Goal: Information Seeking & Learning: Learn about a topic

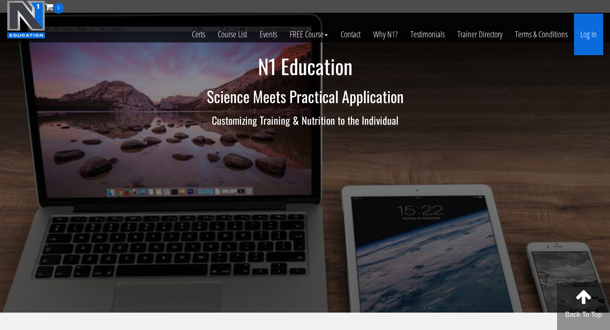
click at [595, 34] on link "Log In" at bounding box center [588, 35] width 29 height 42
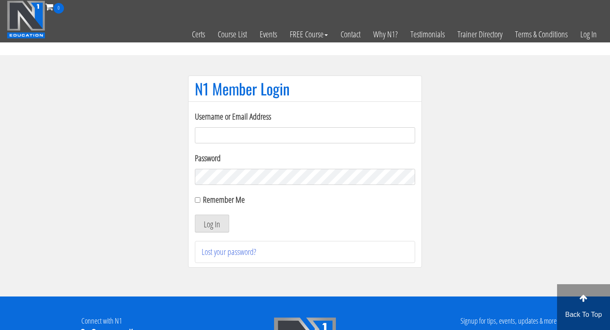
type input "electric_mashine@abv.bg"
click at [198, 201] on input "Remember Me" at bounding box center [198, 200] width 6 height 6
checkbox input "true"
click at [206, 222] on button "Log In" at bounding box center [212, 223] width 34 height 18
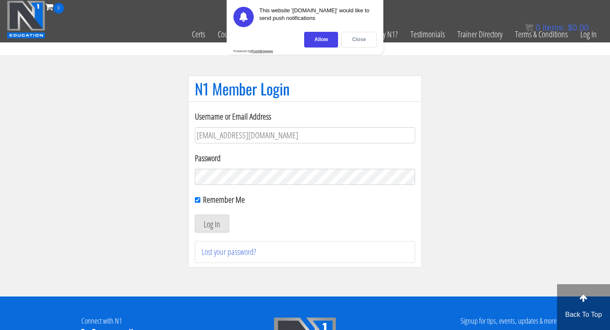
click at [357, 40] on div "Close" at bounding box center [358, 40] width 35 height 16
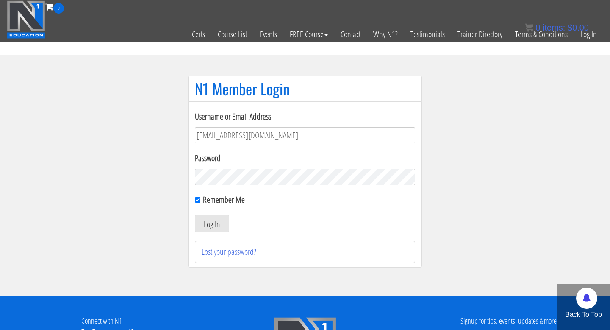
click at [509, 85] on section "N1 Member Login Username or Email Address electric_mashine@abv.bg Password Reme…" at bounding box center [305, 175] width 610 height 241
drag, startPoint x: 200, startPoint y: 89, endPoint x: 283, endPoint y: 88, distance: 83.0
click at [282, 88] on h1 "N1 Member Login" at bounding box center [305, 88] width 220 height 17
click at [283, 88] on h1 "N1 Member Login" at bounding box center [305, 88] width 220 height 17
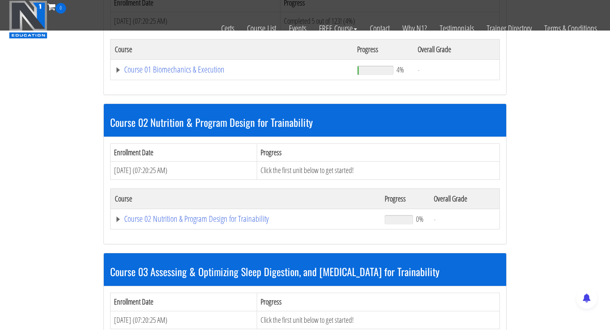
scroll to position [321, 0]
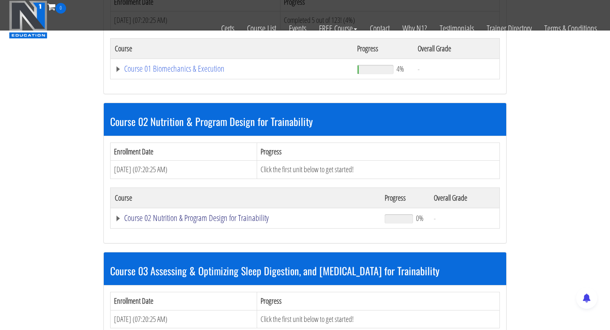
click at [118, 219] on link "Course 02 Nutrition & Program Design for Trainability" at bounding box center [245, 217] width 261 height 8
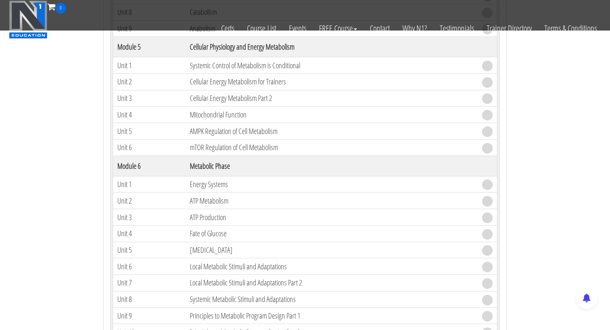
scroll to position [846, 0]
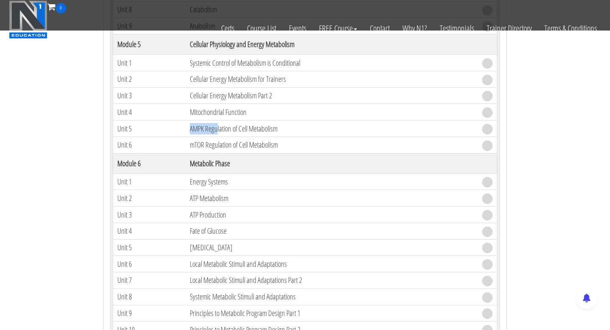
drag, startPoint x: 191, startPoint y: 129, endPoint x: 220, endPoint y: 129, distance: 29.2
click at [220, 129] on td "AMPK Regulation of Cell Metabolism" at bounding box center [332, 128] width 292 height 17
drag, startPoint x: 190, startPoint y: 113, endPoint x: 248, endPoint y: 106, distance: 58.5
click at [248, 106] on td "Mitochondrial Function" at bounding box center [332, 112] width 292 height 17
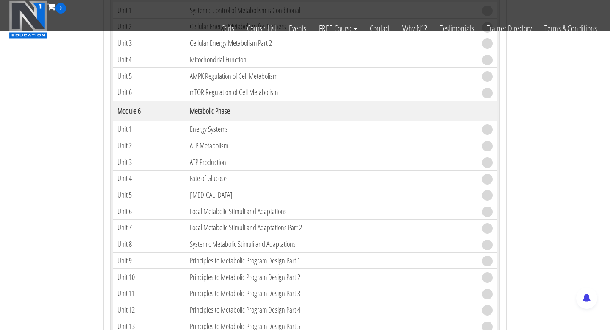
scroll to position [910, 0]
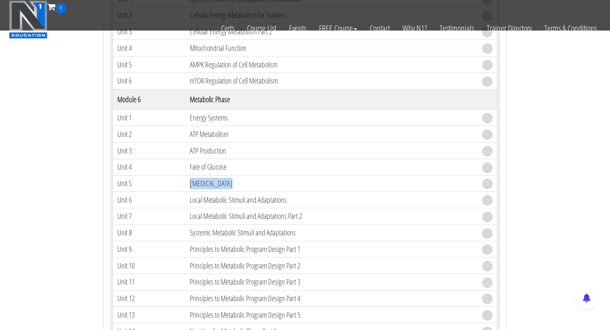
drag, startPoint x: 184, startPoint y: 185, endPoint x: 225, endPoint y: 187, distance: 41.1
click at [224, 186] on tr "Unit 5 [MEDICAL_DATA]" at bounding box center [305, 183] width 384 height 17
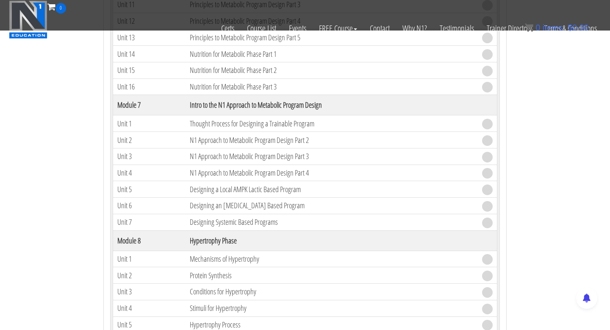
scroll to position [1183, 0]
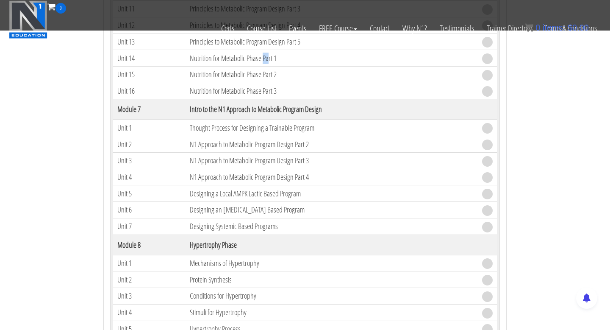
drag, startPoint x: 263, startPoint y: 58, endPoint x: 269, endPoint y: 58, distance: 5.5
click at [269, 58] on td "Nutrition for Metabolic Phase Part 1" at bounding box center [332, 58] width 292 height 17
drag, startPoint x: 195, startPoint y: 79, endPoint x: 287, endPoint y: 76, distance: 91.6
click at [286, 76] on td "Nutrition for Metabolic Phase Part 2" at bounding box center [332, 74] width 292 height 17
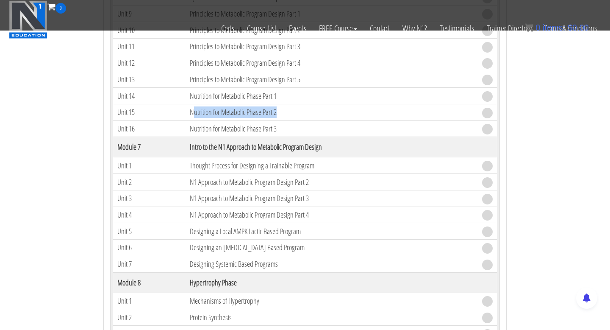
scroll to position [1139, 0]
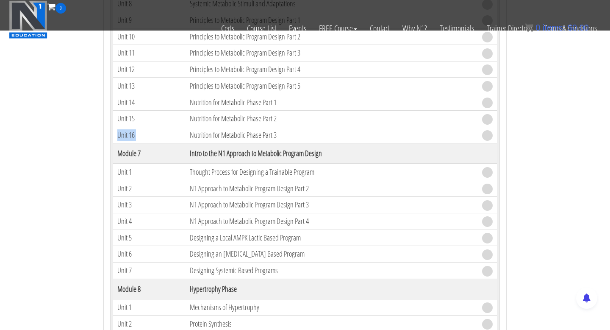
drag, startPoint x: 191, startPoint y: 133, endPoint x: 288, endPoint y: 125, distance: 96.9
click at [288, 125] on tbody "Module 1 Introduction Unit 1 Introduction Unit 2 What to Expect - Course Outlin…" at bounding box center [305, 304] width 384 height 1783
click at [285, 131] on td "Nutrition for Metabolic Phase Part 3" at bounding box center [332, 135] width 292 height 17
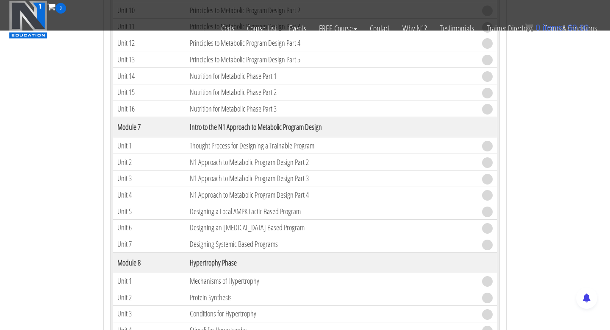
scroll to position [1166, 0]
drag, startPoint x: 255, startPoint y: 127, endPoint x: 308, endPoint y: 127, distance: 52.9
click at [308, 127] on th "Intro to the N1 Approach to Metabolic Program Design" at bounding box center [332, 126] width 292 height 20
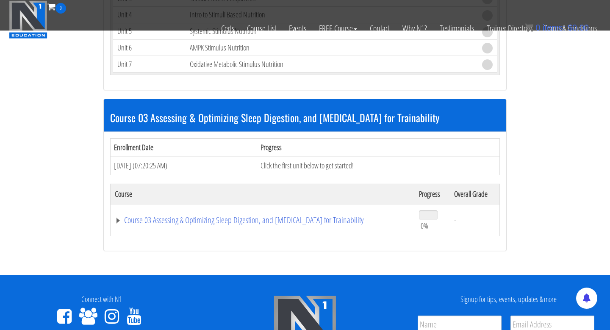
scroll to position [2271, 0]
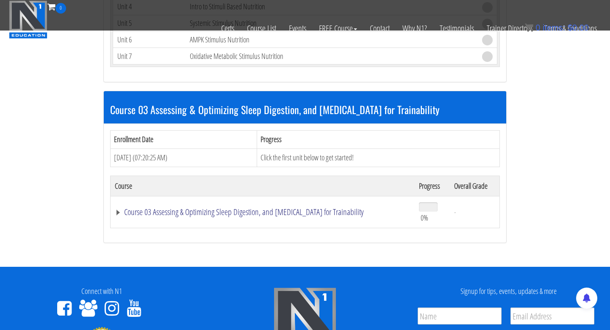
click at [117, 214] on link "Course 03 Assessing & Optimizing Sleep Digestion, and [MEDICAL_DATA] for Traina…" at bounding box center [263, 212] width 296 height 8
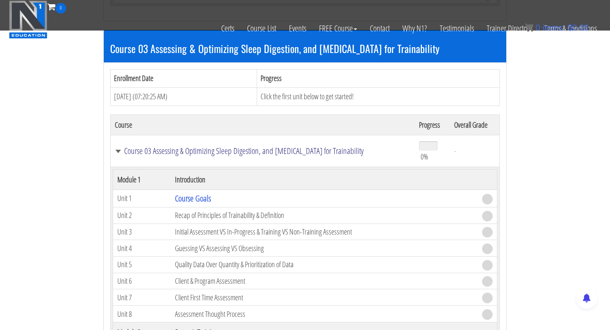
scroll to position [2336, 0]
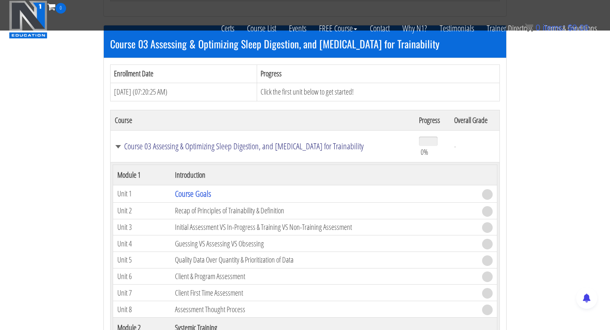
click at [121, 149] on link "Course 03 Assessing & Optimizing Sleep Digestion, and [MEDICAL_DATA] for Traina…" at bounding box center [263, 146] width 296 height 8
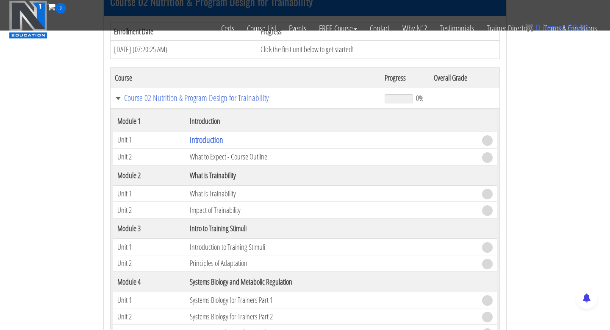
scroll to position [439, 0]
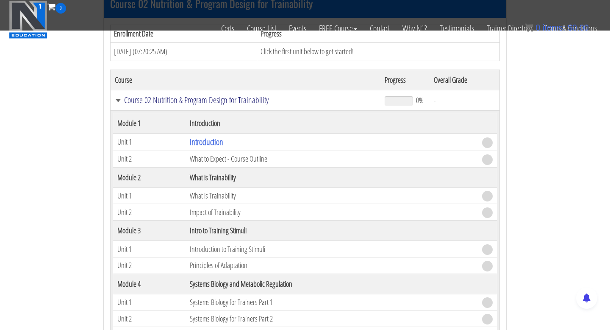
click at [116, 101] on link "Course 02 Nutrition & Program Design for Trainability" at bounding box center [245, 100] width 261 height 8
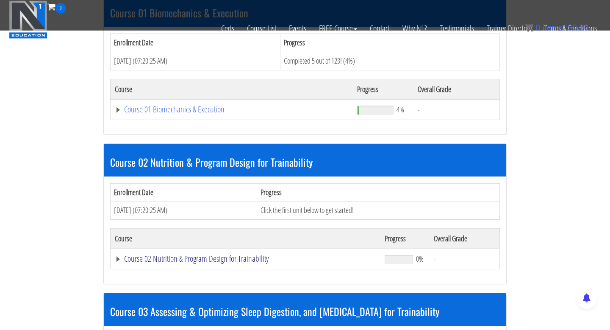
scroll to position [277, 0]
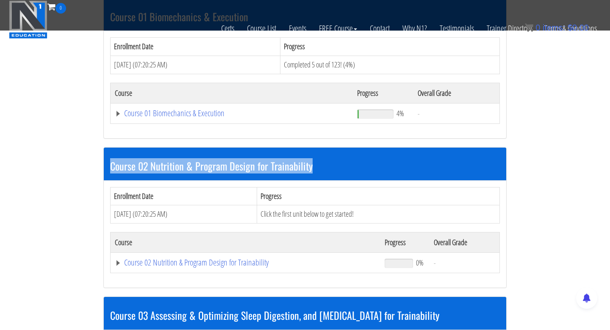
drag, startPoint x: 109, startPoint y: 167, endPoint x: 252, endPoint y: 176, distance: 143.8
click at [252, 175] on div "Course 02 Nutrition & Program Design for Trainability" at bounding box center [305, 163] width 402 height 33
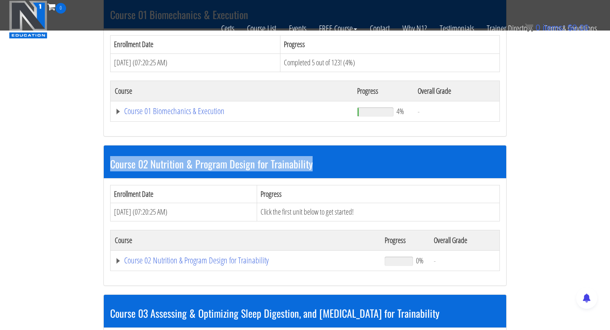
scroll to position [308, 0]
